Goal: Transaction & Acquisition: Purchase product/service

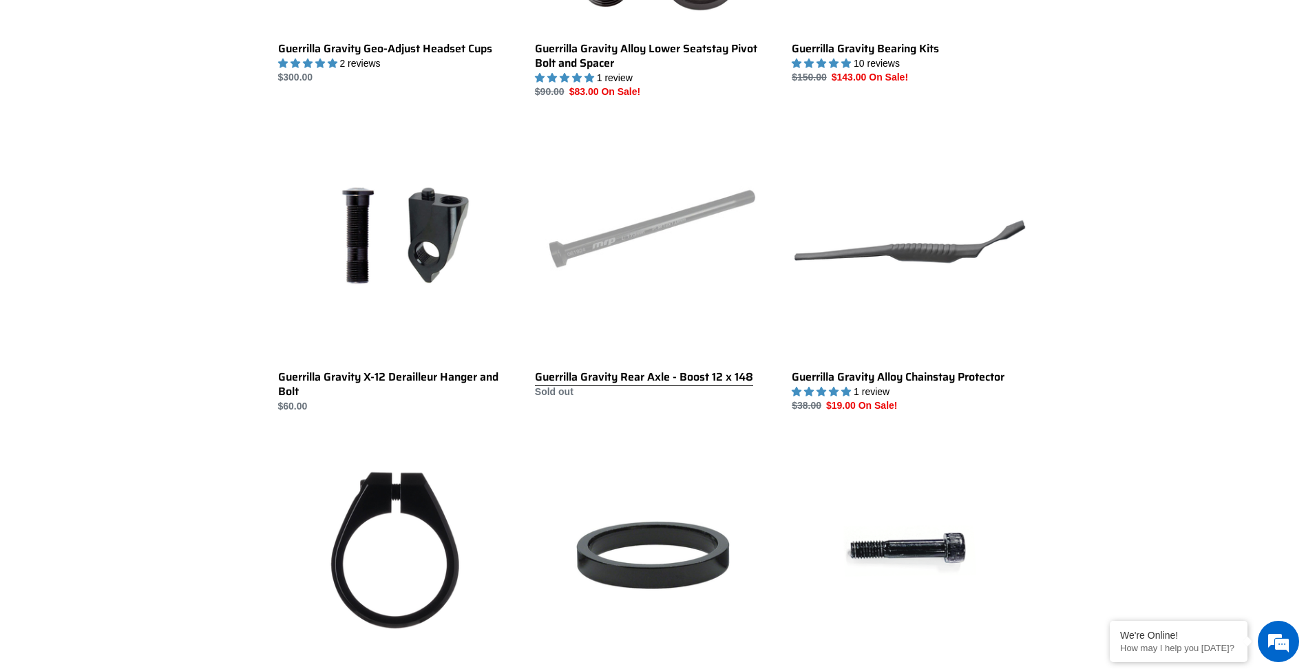
scroll to position [1102, 0]
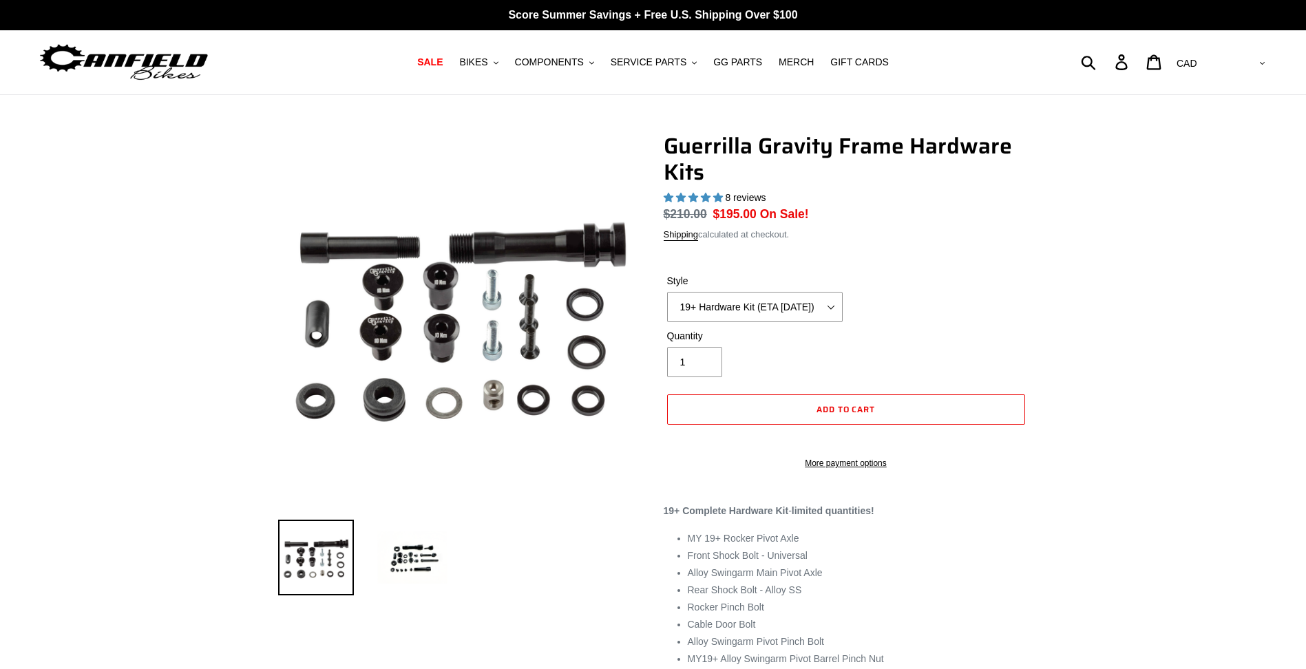
select select "highest-rating"
click at [759, 297] on select "19+ Hardware Kit (ETA 10/31/25) 21+ V2 Trail Pistol Complete Hardware Kit" at bounding box center [755, 307] width 176 height 30
click at [525, 538] on ul at bounding box center [451, 561] width 386 height 80
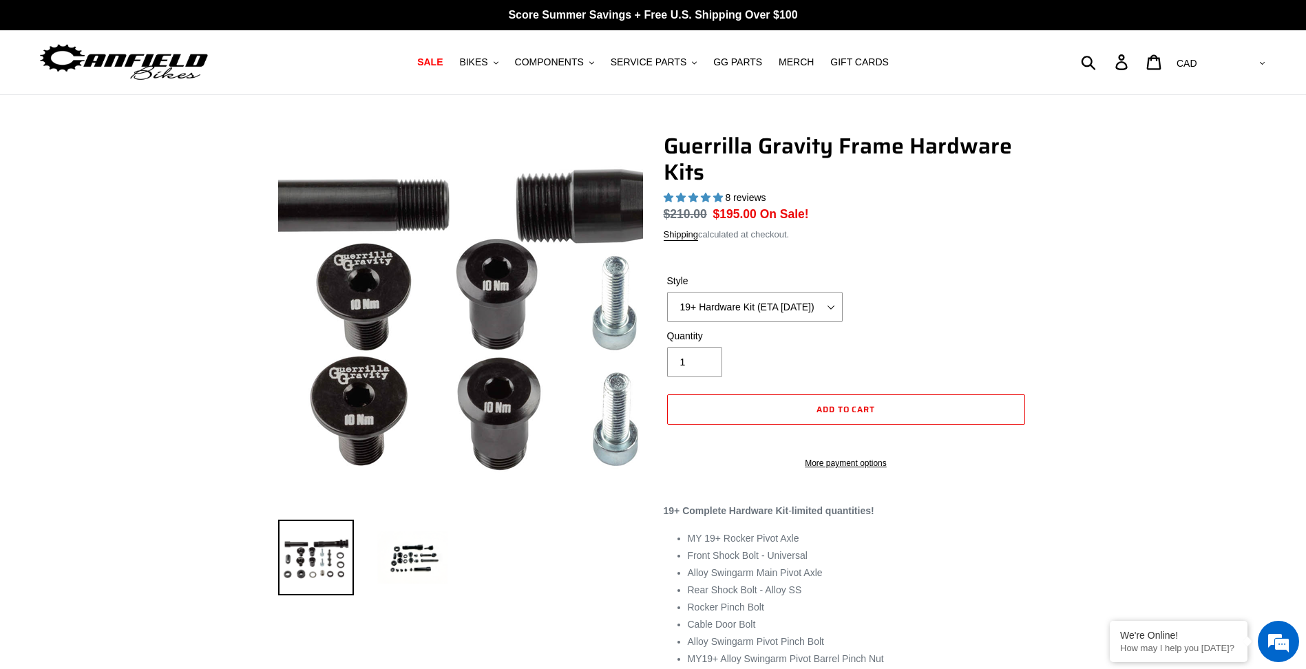
click at [395, 280] on img at bounding box center [542, 361] width 826 height 826
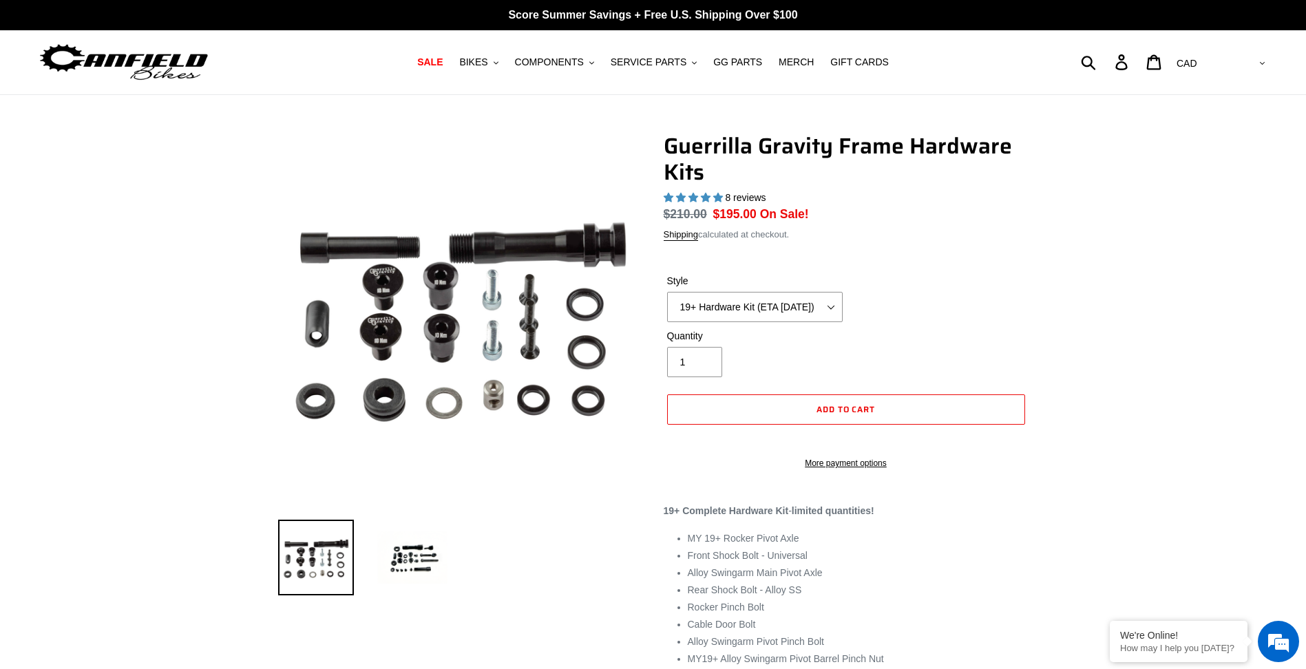
scroll to position [69, 0]
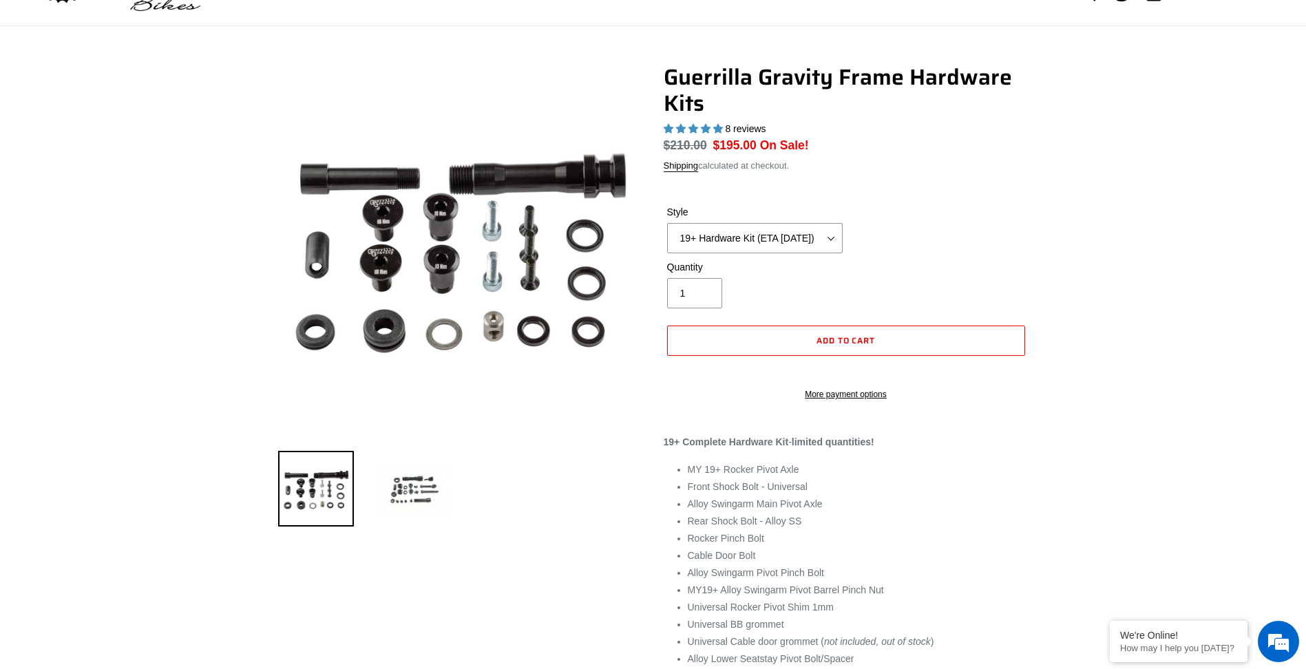
click at [381, 477] on img at bounding box center [413, 489] width 76 height 76
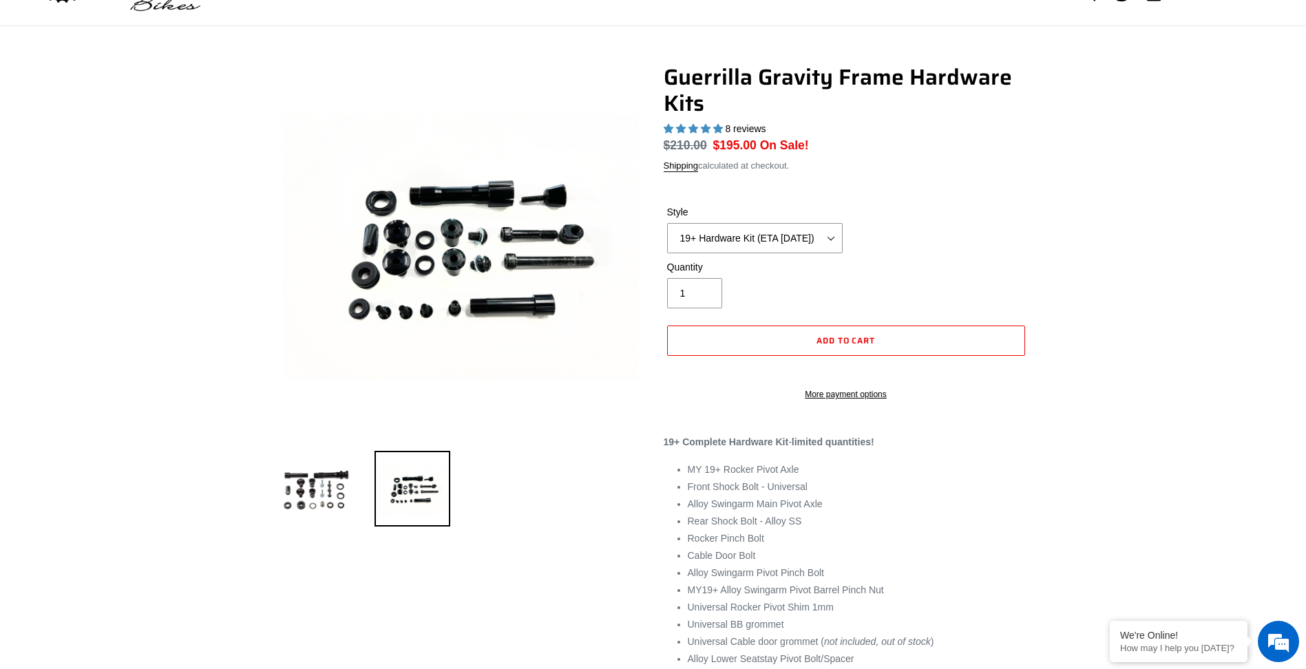
click at [370, 482] on li at bounding box center [402, 492] width 96 height 80
click at [724, 238] on select "19+ Hardware Kit (ETA 10/31/25) 21+ V2 Trail Pistol Complete Hardware Kit" at bounding box center [755, 238] width 176 height 30
click at [667, 223] on select "19+ Hardware Kit (ETA 10/31/25) 21+ V2 Trail Pistol Complete Hardware Kit" at bounding box center [755, 238] width 176 height 30
click at [711, 224] on select "19+ Hardware Kit (ETA 10/31/25) 21+ V2 Trail Pistol Complete Hardware Kit" at bounding box center [755, 238] width 176 height 30
select select "19+ Hardware Kit (ETA 10/31/25)"
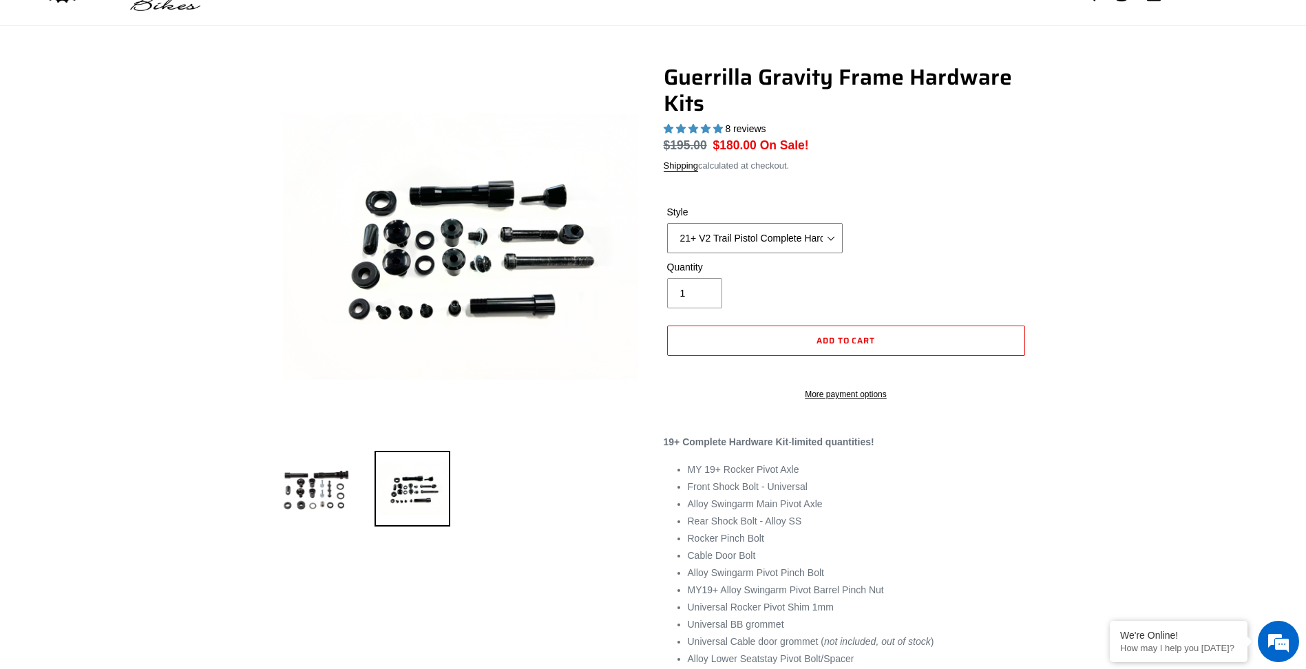
click at [667, 223] on select "19+ Hardware Kit (ETA 10/31/25) 21+ V2 Trail Pistol Complete Hardware Kit" at bounding box center [755, 238] width 176 height 30
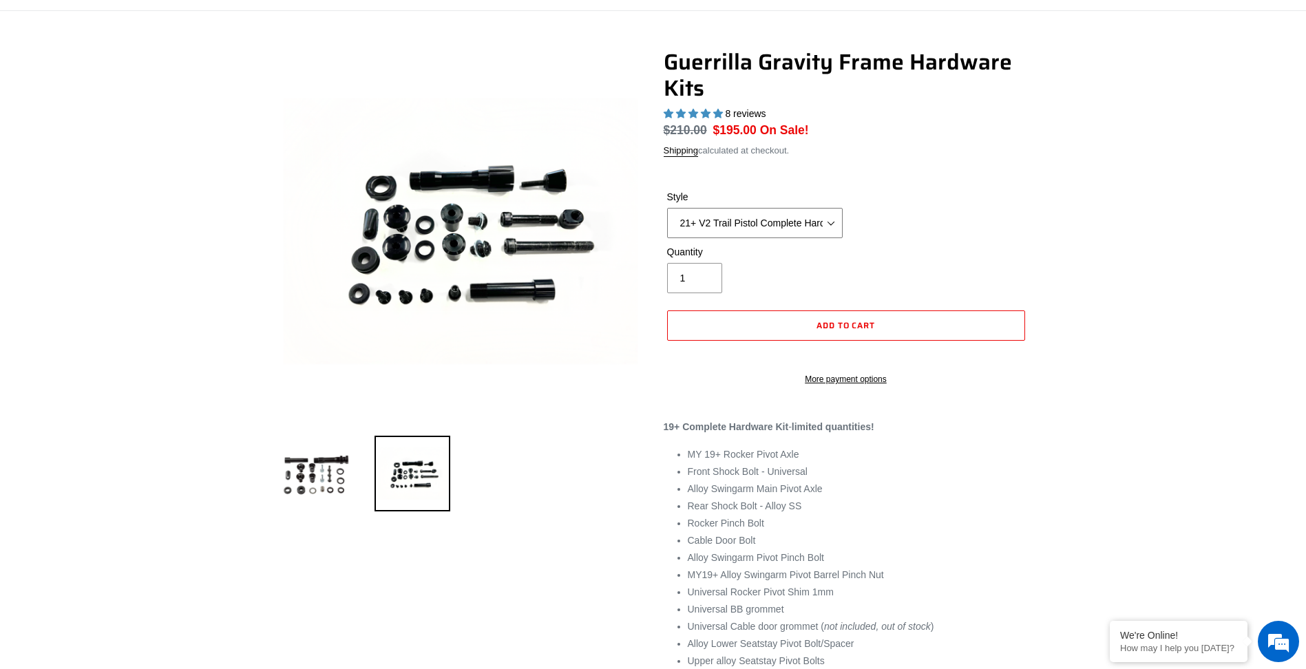
scroll to position [0, 0]
